Goal: Task Accomplishment & Management: Complete application form

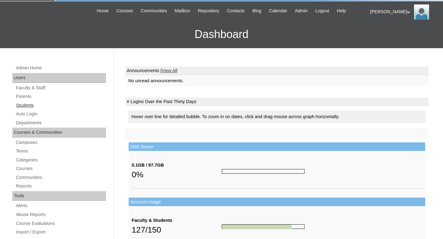
scroll to position [31, 0]
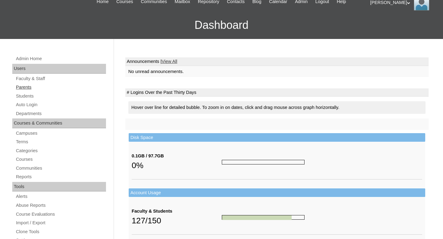
click at [21, 89] on link "Parents" at bounding box center [60, 87] width 91 height 8
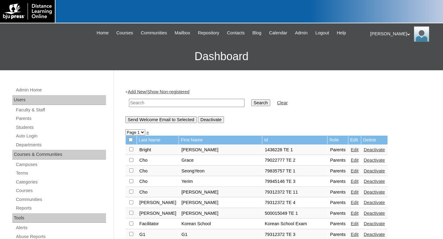
click at [150, 103] on input "text" at bounding box center [186, 103] width 115 height 8
type input "500051898"
click at [251, 99] on input "Search" at bounding box center [260, 102] width 19 height 7
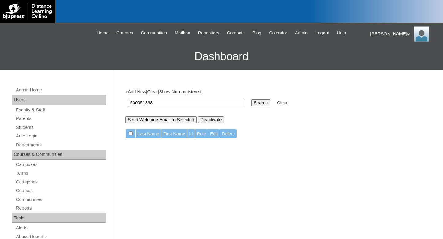
click at [137, 93] on link "Add New" at bounding box center [137, 91] width 18 height 5
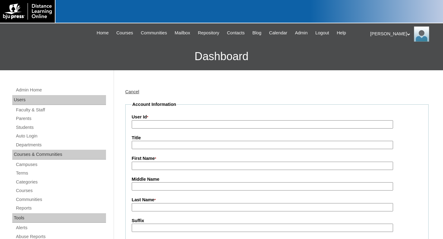
click at [156, 125] on input "User Id *" at bounding box center [262, 124] width 261 height 8
type input "500051898 TE 1"
click at [168, 166] on input "First Name *" at bounding box center [262, 165] width 261 height 8
click at [148, 167] on input "First Name *" at bounding box center [262, 165] width 261 height 8
type input "Sumi"
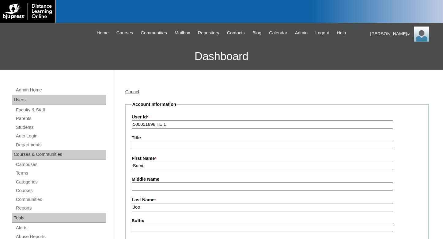
type input "Joo"
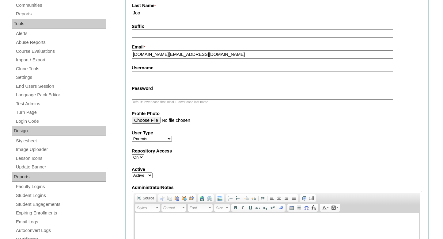
scroll to position [224, 0]
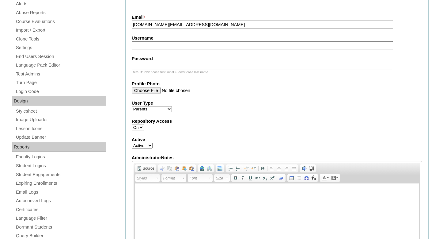
type input "joosumi.life@gmail.com"
click at [145, 190] on body at bounding box center [276, 192] width 271 height 6
click at [141, 192] on p "Life International 1st order 45556039" at bounding box center [276, 192] width 271 height 6
click at [219, 193] on p "9/2/25 Life International 1st order 45556039" at bounding box center [276, 192] width 271 height 6
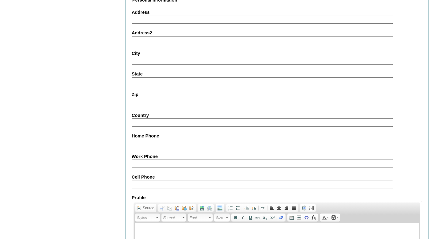
scroll to position [593, 0]
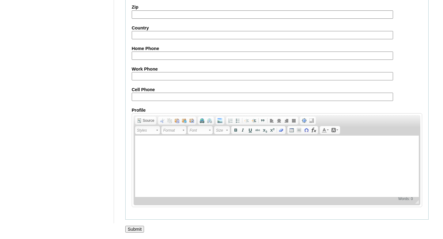
click at [138, 226] on input "Submit" at bounding box center [134, 228] width 19 height 7
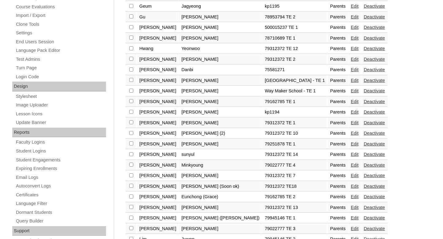
scroll to position [250, 0]
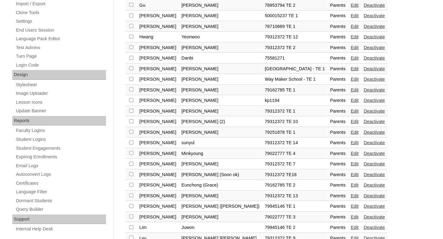
click at [351, 187] on link "Edit" at bounding box center [355, 184] width 8 height 5
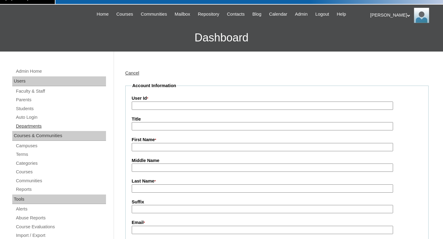
scroll to position [31, 0]
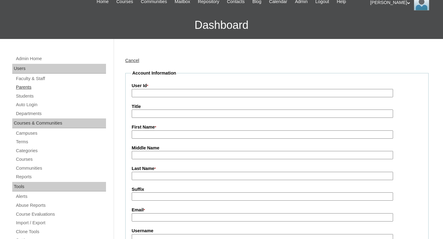
click at [24, 85] on link "Parents" at bounding box center [60, 87] width 91 height 8
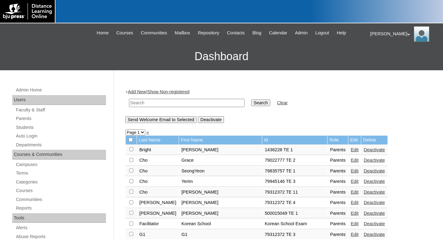
click at [141, 105] on input "text" at bounding box center [186, 103] width 115 height 8
type input "[PERSON_NAME]"
click at [251, 99] on input "Search" at bounding box center [260, 102] width 19 height 7
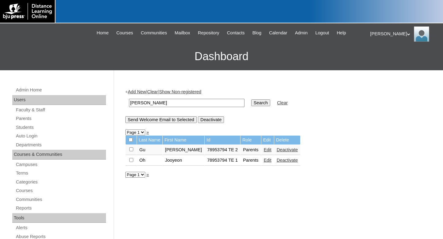
click at [371, 33] on div "Linda My Profile My Settings Logout" at bounding box center [403, 33] width 67 height 15
click at [378, 58] on span "Logout" at bounding box center [381, 57] width 12 height 5
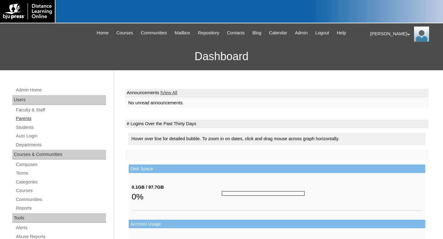
click at [28, 118] on link "Parents" at bounding box center [60, 119] width 91 height 8
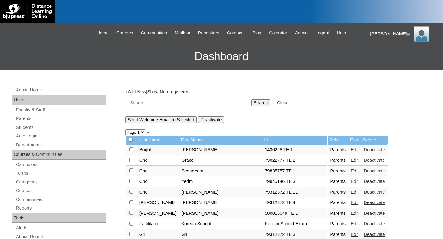
click at [151, 102] on input "text" at bounding box center [186, 103] width 115 height 8
type input "8"
type input "500051898"
click at [251, 104] on input "Search" at bounding box center [260, 102] width 19 height 7
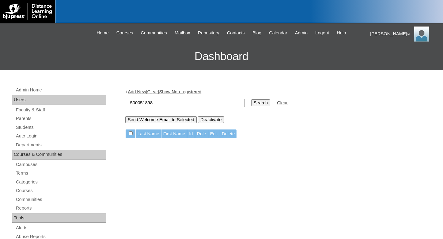
drag, startPoint x: 157, startPoint y: 101, endPoint x: 105, endPoint y: 101, distance: 52.0
click at [129, 101] on input "500051898" at bounding box center [186, 103] width 115 height 8
type input "Joo"
click at [251, 99] on input "Search" at bounding box center [260, 102] width 19 height 7
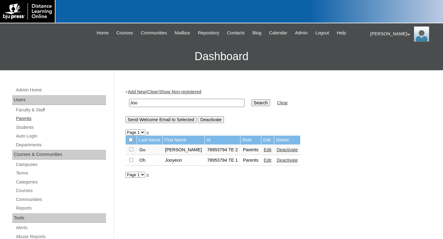
click at [24, 119] on link "Parents" at bounding box center [60, 119] width 91 height 8
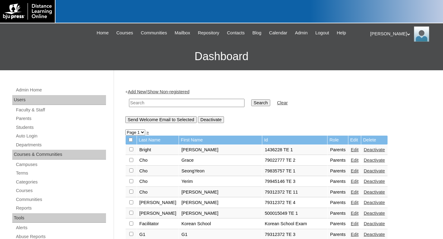
click at [137, 93] on link "Add New" at bounding box center [137, 91] width 18 height 5
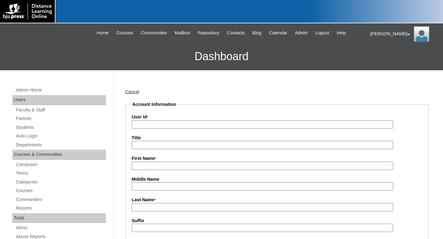
click at [147, 125] on input "User Id *" at bounding box center [262, 124] width 261 height 8
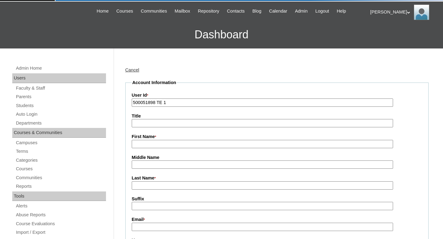
scroll to position [31, 0]
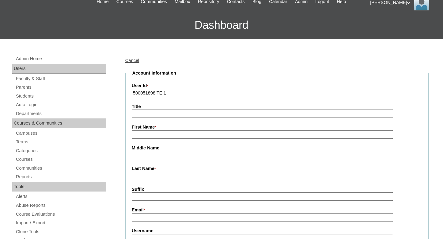
type input "500051898 TE 1"
click at [151, 134] on input "First Name *" at bounding box center [262, 134] width 261 height 8
type input "Sumi"
type input "Joo"
click at [149, 218] on input "Email *" at bounding box center [262, 217] width 261 height 8
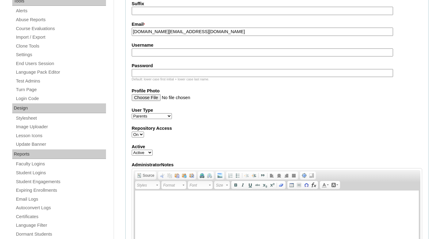
scroll to position [219, 0]
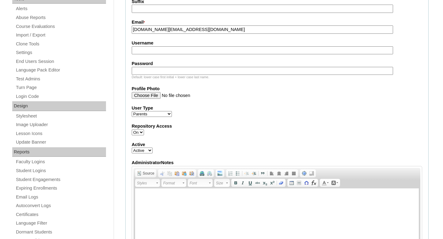
type input "joosumi.life@gmail.com"
click at [148, 196] on body at bounding box center [276, 197] width 271 height 6
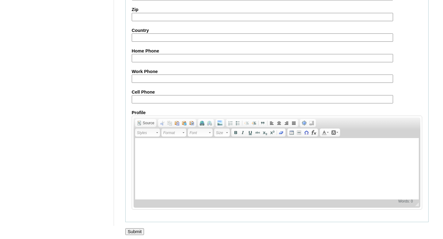
scroll to position [593, 0]
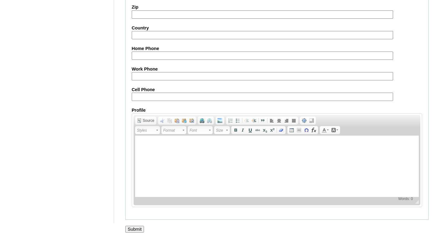
click at [133, 228] on input "Submit" at bounding box center [134, 228] width 19 height 7
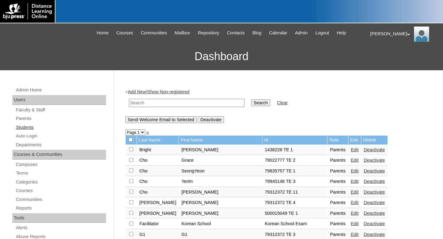
click at [28, 126] on link "Students" at bounding box center [60, 127] width 91 height 8
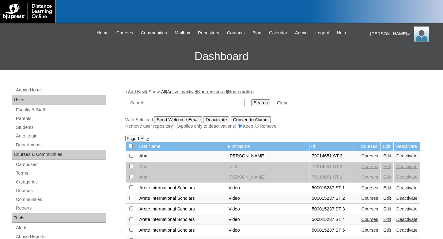
click at [142, 104] on input "text" at bounding box center [186, 103] width 115 height 8
type input "soe"
click at [251, 99] on input "Search" at bounding box center [260, 102] width 19 height 7
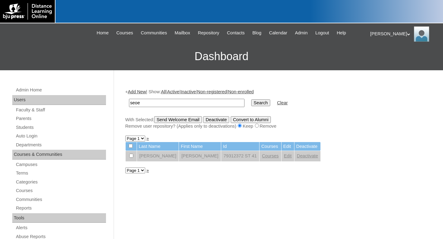
type input "seoe"
click at [251, 99] on input "Search" at bounding box center [260, 102] width 19 height 7
type input "seo"
click at [251, 99] on input "Search" at bounding box center [260, 102] width 19 height 7
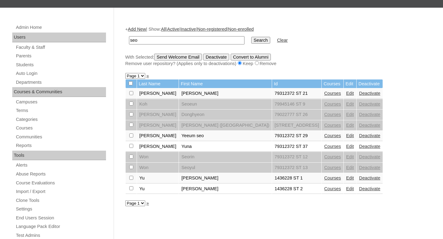
scroll to position [31, 0]
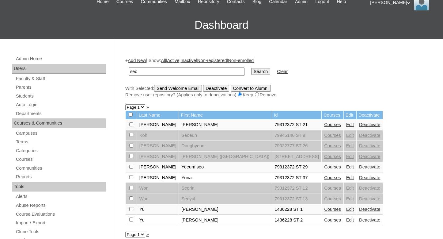
click at [145, 69] on input "seo" at bounding box center [186, 71] width 115 height 8
type input "seoenoch.life@gmail.com"
click at [251, 68] on input "Search" at bounding box center [260, 71] width 19 height 7
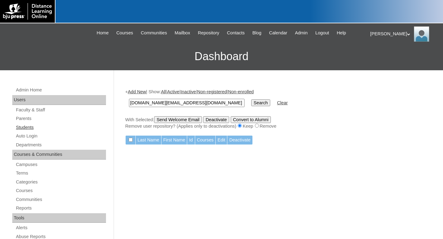
click at [27, 126] on link "Students" at bounding box center [60, 127] width 91 height 8
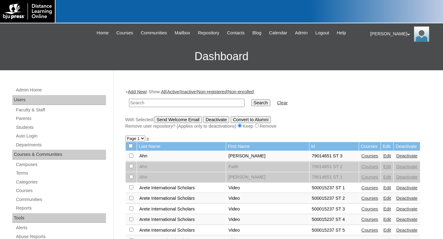
click at [138, 93] on link "Add New" at bounding box center [137, 91] width 18 height 5
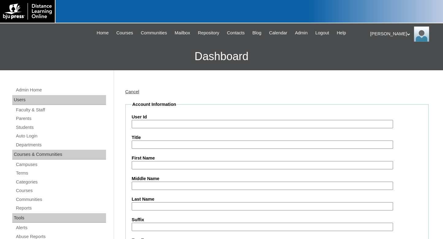
click at [145, 123] on input "User Id" at bounding box center [262, 124] width 261 height 8
type input "500051898 ST 1"
click at [167, 145] on input "Title" at bounding box center [262, 144] width 261 height 8
click at [151, 164] on input "First Name" at bounding box center [262, 165] width 261 height 8
type input "Enoch"
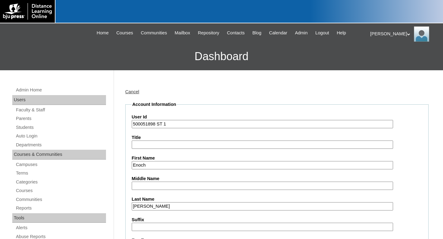
type input "Seo"
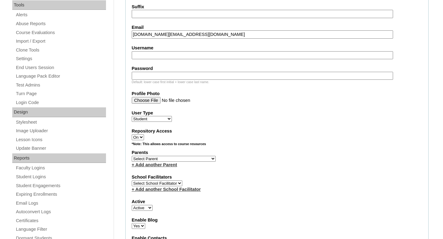
scroll to position [222, 0]
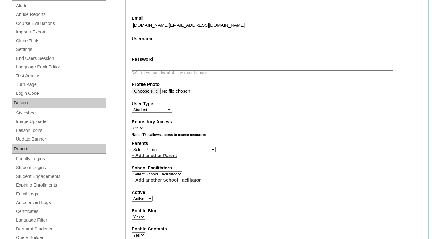
type input "seoenoch.life@gmail.com"
click at [132, 146] on select "Select Parent Bright, Jonathan Cho, Grace Cho, SeongYeon Cho, Yerim Cho, Yong J…" at bounding box center [174, 149] width 84 height 6
select select "27598"
click option "Joo, Sumi" at bounding box center [0, 0] width 0 height 0
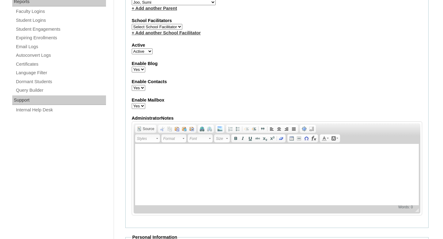
scroll to position [378, 0]
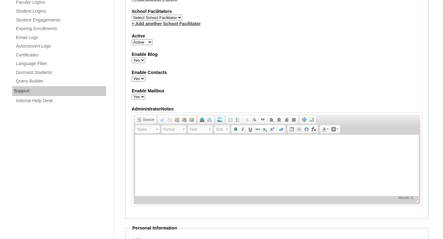
click at [149, 144] on body at bounding box center [276, 143] width 271 height 6
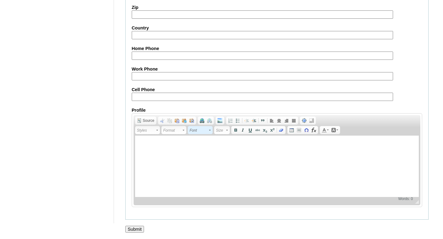
scroll to position [703, 0]
click at [137, 228] on input "Submit" at bounding box center [134, 228] width 19 height 7
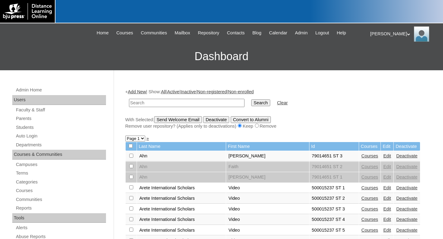
click at [144, 103] on input "text" at bounding box center [186, 103] width 115 height 8
type input "500051898"
click at [251, 103] on input "Search" at bounding box center [260, 102] width 19 height 7
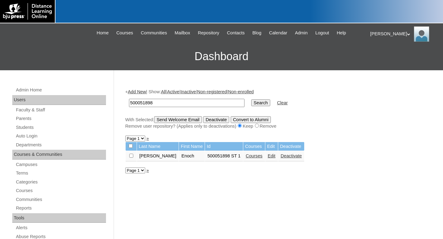
click at [246, 158] on link "Courses" at bounding box center [254, 155] width 17 height 5
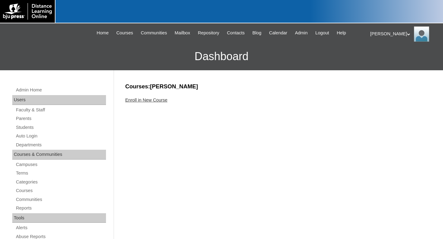
click at [145, 101] on link "Enroll in New Course" at bounding box center [146, 99] width 42 height 5
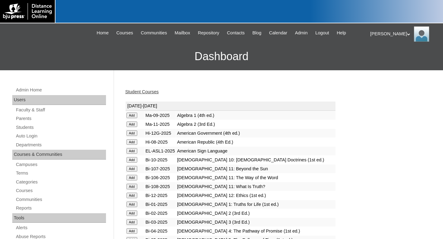
click at [127, 124] on input "Add" at bounding box center [131, 124] width 11 height 6
click at [139, 92] on link "Student Courses" at bounding box center [141, 91] width 33 height 5
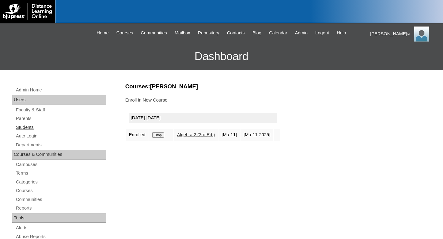
click at [25, 128] on link "Students" at bounding box center [60, 127] width 91 height 8
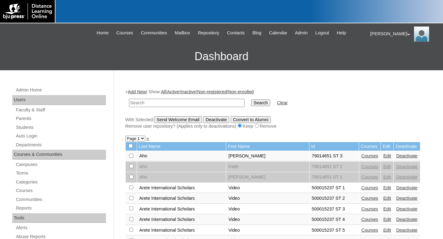
click at [153, 103] on input "text" at bounding box center [186, 103] width 115 height 8
type input "500051898"
click at [251, 102] on input "Search" at bounding box center [260, 102] width 19 height 7
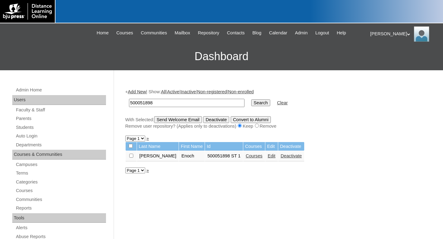
click at [132, 157] on input "checkbox" at bounding box center [131, 155] width 4 height 4
checkbox input "true"
click at [183, 119] on input "Send Welcome Email" at bounding box center [178, 119] width 48 height 7
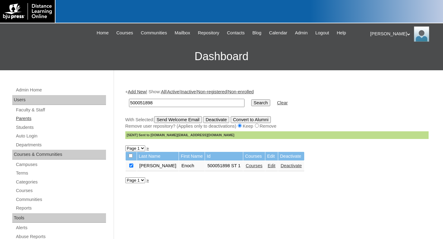
click at [27, 120] on link "Parents" at bounding box center [60, 119] width 91 height 8
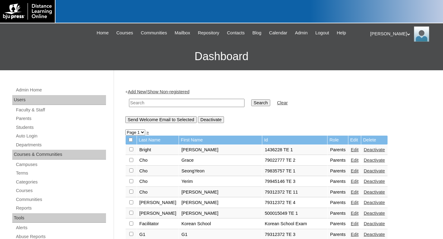
click at [147, 103] on input "text" at bounding box center [186, 103] width 115 height 8
click at [148, 103] on input "text" at bounding box center [186, 103] width 115 height 8
type input "500051898"
click at [251, 103] on input "Search" at bounding box center [260, 102] width 19 height 7
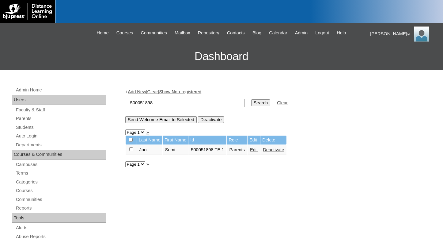
click at [131, 151] on input "checkbox" at bounding box center [131, 149] width 4 height 4
checkbox input "true"
click at [152, 120] on input "Send Welcome Email to Selected" at bounding box center [160, 119] width 71 height 7
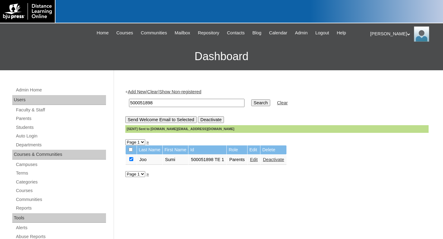
click at [378, 31] on div "[PERSON_NAME] My Profile My Settings Logout" at bounding box center [403, 33] width 67 height 15
click at [11, 40] on div "[PERSON_NAME] My Profile My Settings Logout |N|Faculty|| Skip to Main Content S…" at bounding box center [221, 46] width 443 height 47
click at [328, 33] on span "Logout" at bounding box center [322, 32] width 14 height 7
